Goal: Transaction & Acquisition: Purchase product/service

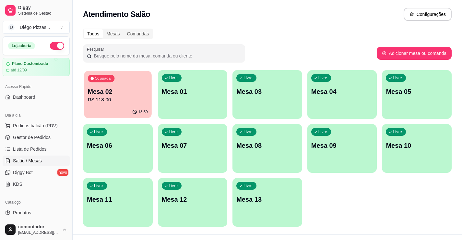
click at [101, 101] on p "R$ 118,00" at bounding box center [118, 99] width 60 height 7
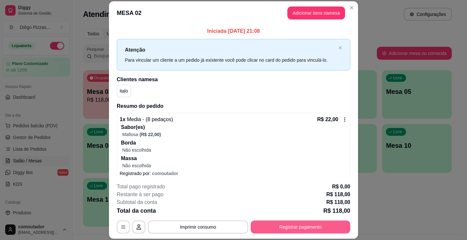
click at [292, 227] on button "Registrar pagamento" at bounding box center [301, 226] width 100 height 13
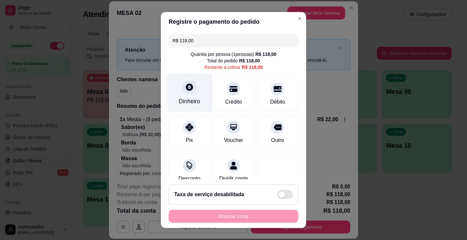
click at [181, 99] on div "Dinheiro" at bounding box center [189, 101] width 21 height 8
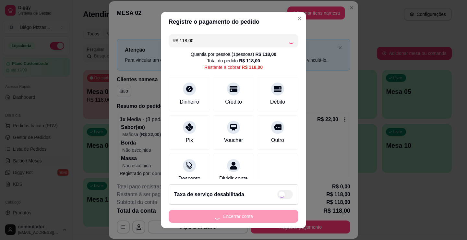
type input "R$ 0,00"
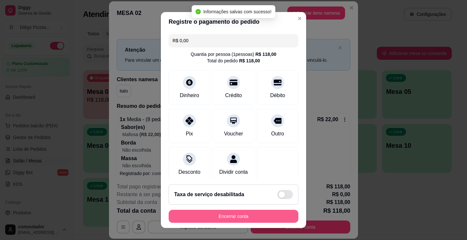
click at [265, 213] on button "Encerrar conta" at bounding box center [234, 215] width 130 height 13
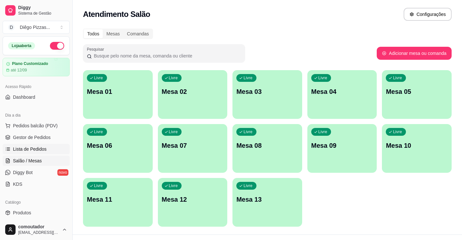
click at [18, 150] on span "Lista de Pedidos" at bounding box center [30, 149] width 34 height 6
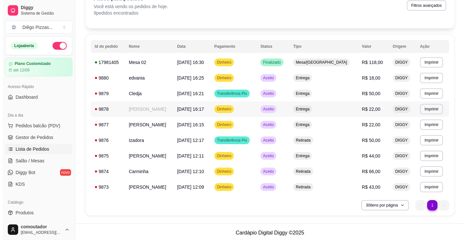
scroll to position [41, 0]
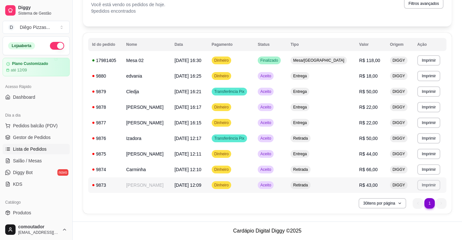
click at [431, 185] on button "Imprimir" at bounding box center [428, 185] width 23 height 10
click at [414, 209] on button "IMPRESSORA" at bounding box center [415, 207] width 47 height 10
click at [433, 171] on button "Imprimir" at bounding box center [428, 169] width 23 height 10
click at [410, 192] on button "IMPRESSORA" at bounding box center [415, 192] width 47 height 10
click at [431, 151] on button "Imprimir" at bounding box center [428, 153] width 23 height 10
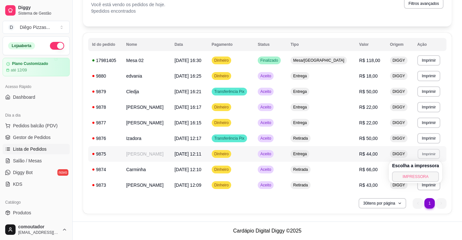
click at [414, 178] on button "IMPRESSORA" at bounding box center [415, 176] width 47 height 10
click at [433, 137] on button "Imprimir" at bounding box center [428, 138] width 23 height 10
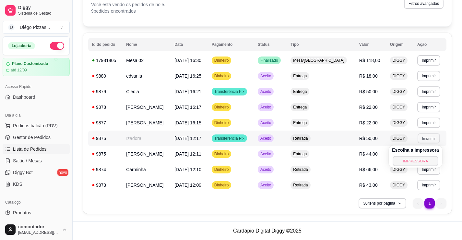
click at [417, 160] on button "IMPRESSORA" at bounding box center [415, 161] width 45 height 10
click at [428, 122] on button "Imprimir" at bounding box center [428, 122] width 23 height 10
click at [405, 143] on button "IMPRESSORA" at bounding box center [415, 145] width 45 height 10
click at [425, 110] on button "Imprimir" at bounding box center [428, 107] width 23 height 10
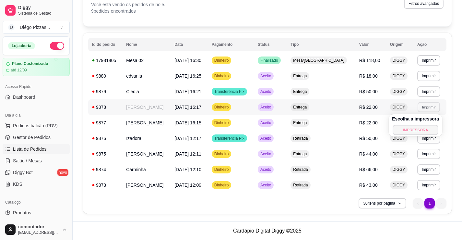
click at [413, 129] on button "IMPRESSORA" at bounding box center [415, 129] width 45 height 10
click at [431, 89] on button "Imprimir" at bounding box center [428, 91] width 23 height 10
click at [455, 96] on div "**********" at bounding box center [267, 101] width 389 height 240
click at [429, 90] on button "Imprimir" at bounding box center [428, 91] width 23 height 10
click at [413, 114] on button "IMPRESSORA" at bounding box center [415, 114] width 47 height 10
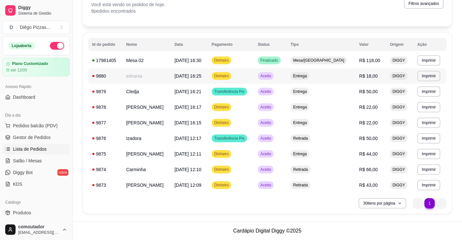
click at [439, 77] on td "**********" at bounding box center [429, 76] width 33 height 16
click at [427, 79] on button "Imprimir" at bounding box center [428, 76] width 23 height 10
click at [416, 96] on button "IMPRESSORA" at bounding box center [415, 98] width 47 height 10
click at [350, 62] on td "Mesa/[GEOGRAPHIC_DATA]" at bounding box center [321, 61] width 69 height 16
click at [48, 123] on span "Pedidos balcão (PDV)" at bounding box center [35, 125] width 45 height 6
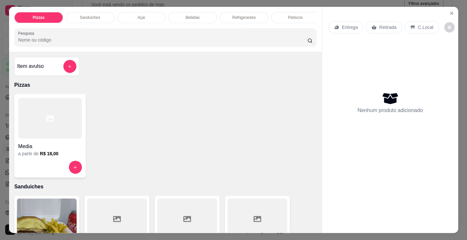
click at [60, 112] on div at bounding box center [50, 118] width 64 height 41
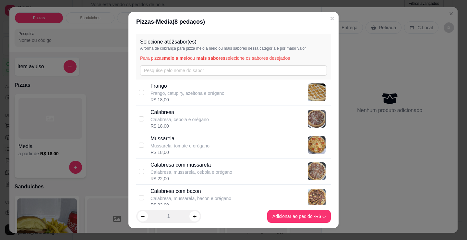
click at [165, 94] on p "Frango, catupiry, azeitona e orégano" at bounding box center [187, 93] width 74 height 6
checkbox input "true"
click at [187, 147] on p "Mussarela, tomate e orégano" at bounding box center [179, 145] width 59 height 6
checkbox input "true"
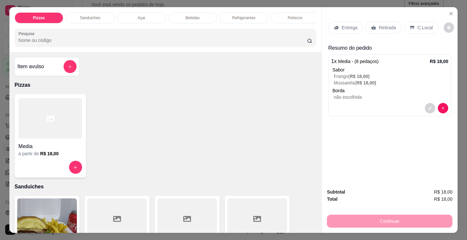
click at [246, 19] on div "Refrigerantes" at bounding box center [243, 17] width 49 height 11
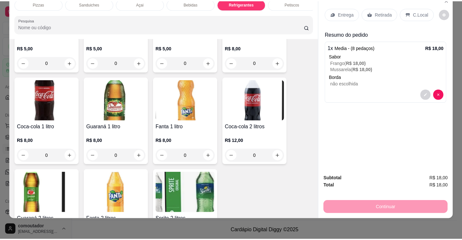
scroll to position [1938, 0]
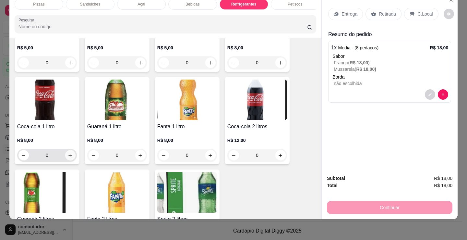
click at [68, 158] on icon "increase-product-quantity" at bounding box center [70, 155] width 5 height 5
type input "1"
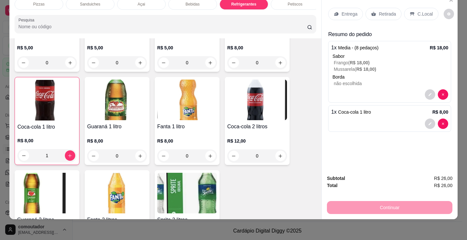
click at [342, 11] on p "Entrega" at bounding box center [349, 14] width 16 height 6
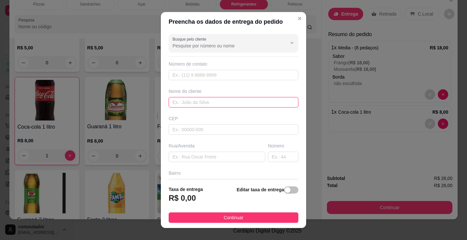
click at [198, 103] on input "text" at bounding box center [234, 102] width 130 height 10
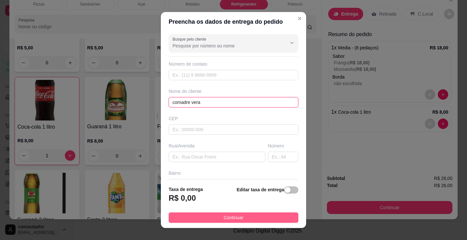
type input "comadre vera"
click at [233, 213] on button "Continuar" at bounding box center [234, 217] width 130 height 10
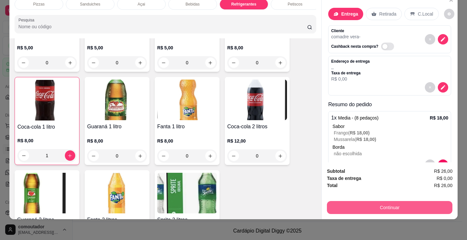
click at [392, 201] on button "Continuar" at bounding box center [389, 207] width 125 height 13
click at [387, 201] on button "Continuar" at bounding box center [389, 207] width 125 height 13
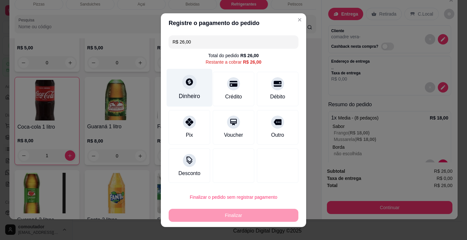
click at [189, 84] on icon at bounding box center [189, 81] width 8 height 8
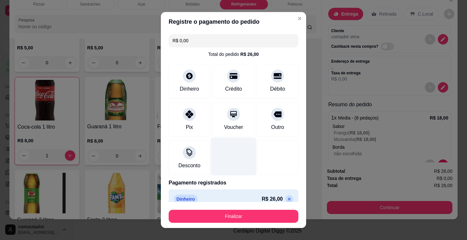
type input "R$ 0,00"
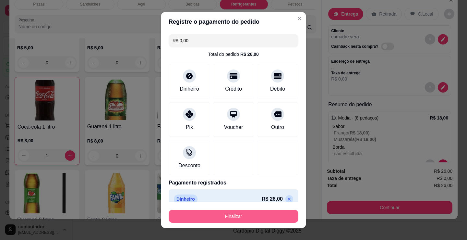
click at [236, 218] on button "Finalizar" at bounding box center [234, 215] width 130 height 13
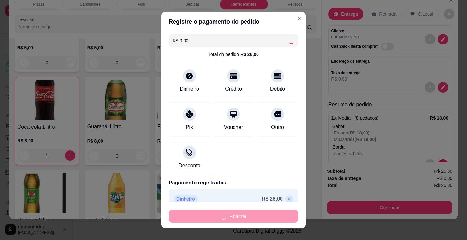
type input "0"
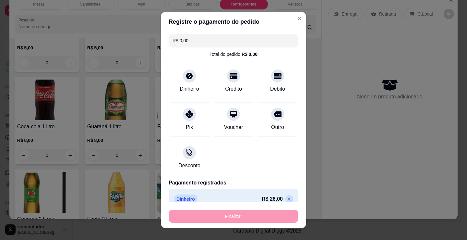
type input "-R$ 26,00"
